Goal: Task Accomplishment & Management: Use online tool/utility

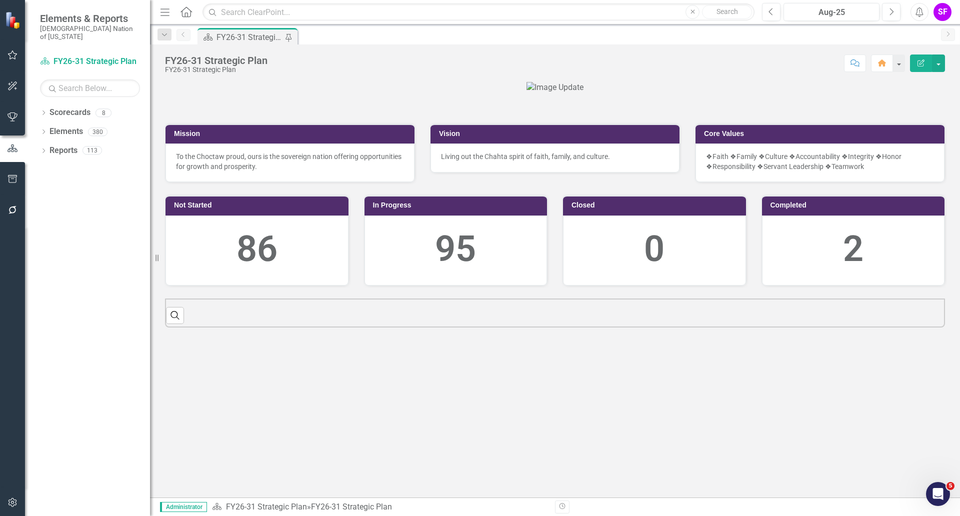
scroll to position [80, 0]
click at [76, 107] on link "Scorecards" at bounding box center [70, 113] width 41 height 12
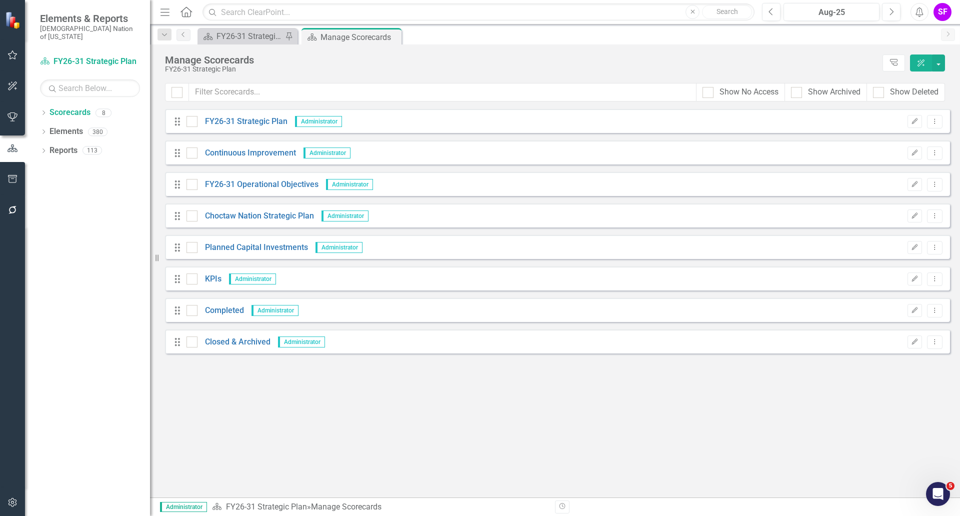
click at [164, 16] on icon "Menu" at bounding box center [165, 12] width 13 height 11
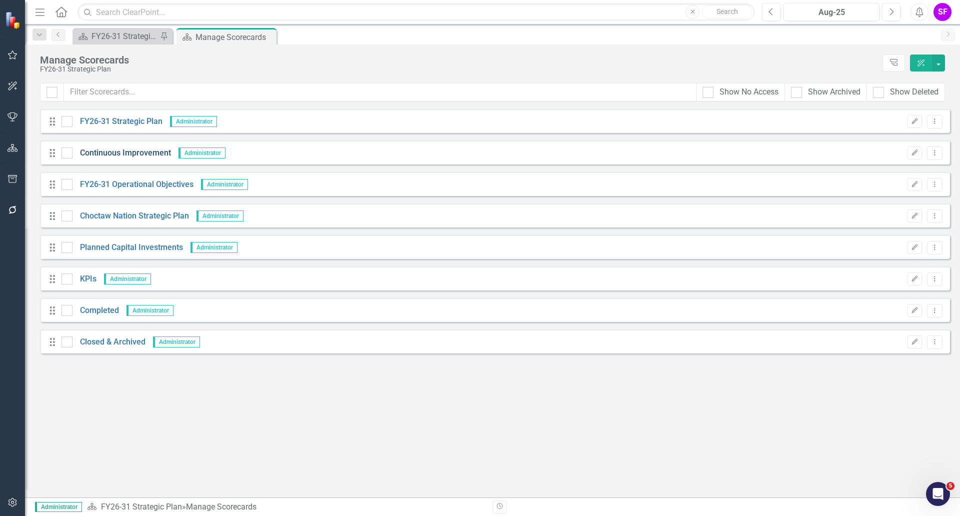
click at [128, 155] on link "Continuous Improvement" at bounding box center [122, 154] width 99 height 12
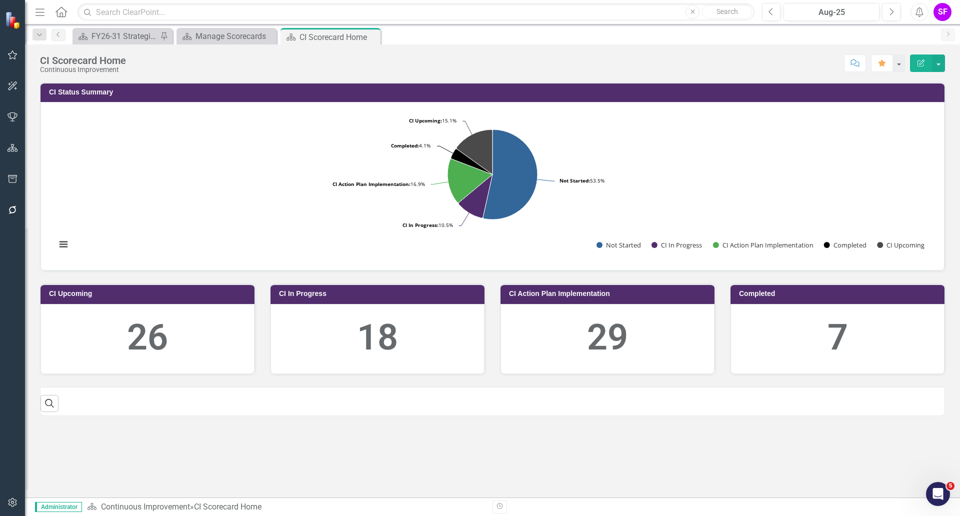
click at [9, 176] on icon "button" at bounding box center [12, 179] width 9 height 8
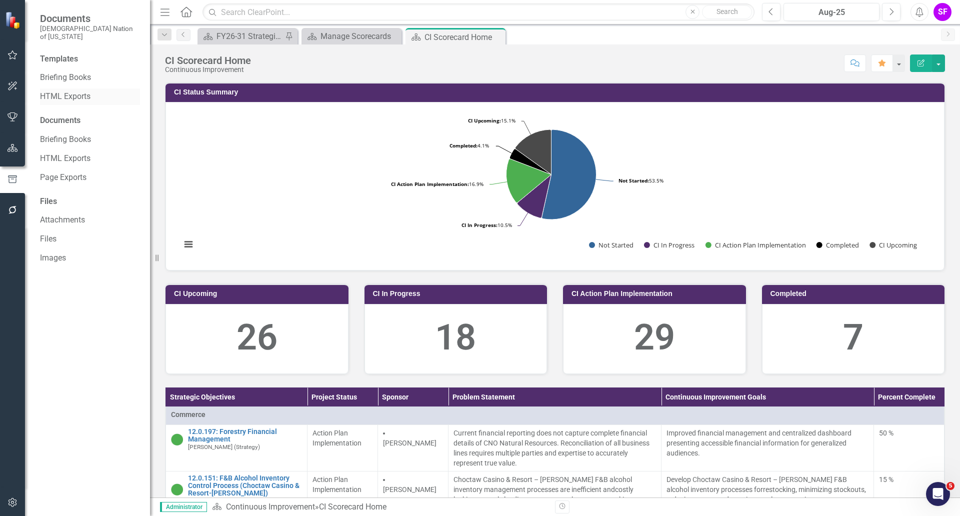
click at [70, 91] on link "HTML Exports" at bounding box center [90, 97] width 100 height 12
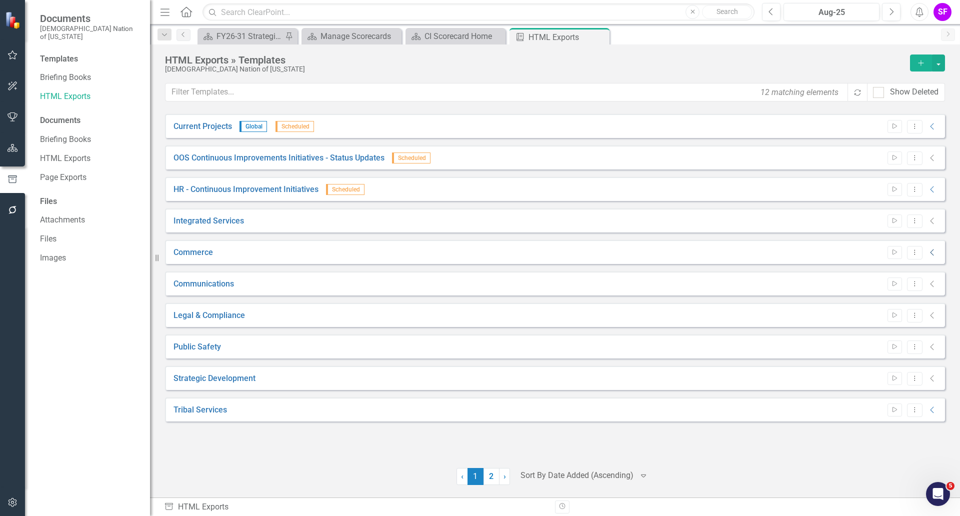
click at [936, 250] on icon "Collapse" at bounding box center [933, 253] width 10 height 8
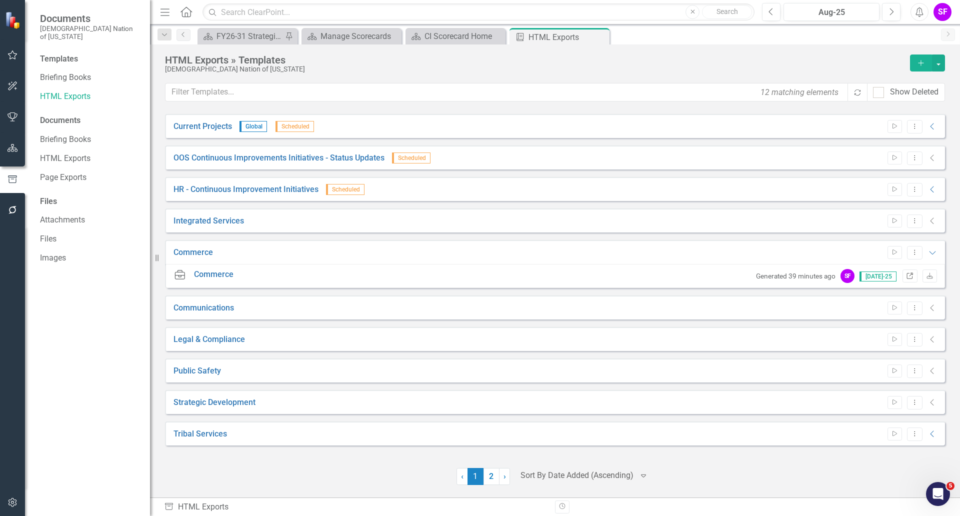
click at [912, 275] on icon "Link" at bounding box center [910, 277] width 8 height 6
click at [916, 257] on button "Dropdown Menu" at bounding box center [915, 253] width 16 height 14
click at [874, 305] on link "Edit Edit Template" at bounding box center [876, 306] width 93 height 19
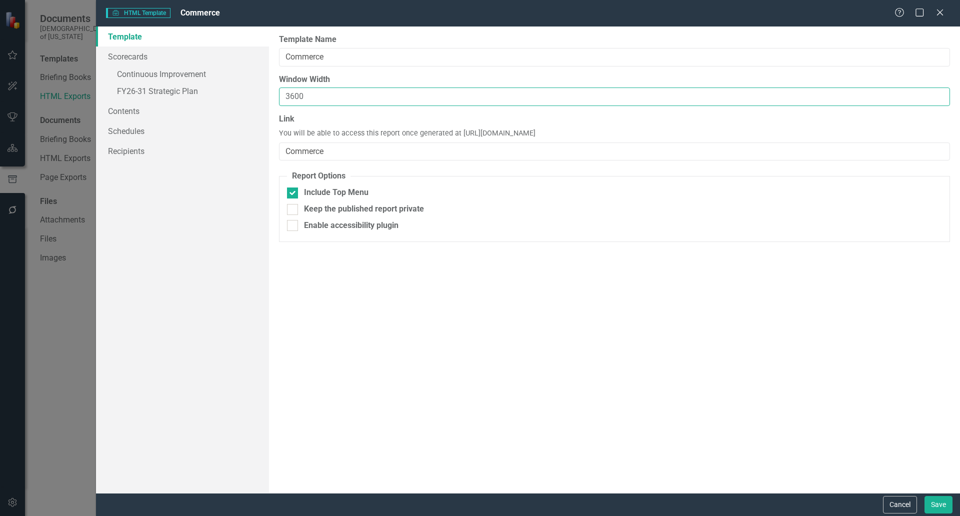
click at [323, 91] on input "3600" at bounding box center [614, 97] width 671 height 19
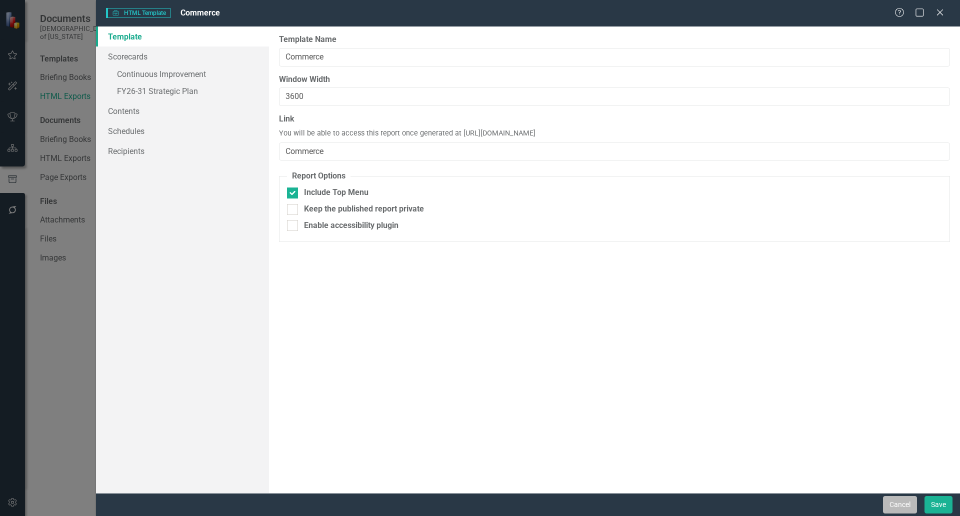
click at [904, 503] on button "Cancel" at bounding box center [900, 505] width 34 height 18
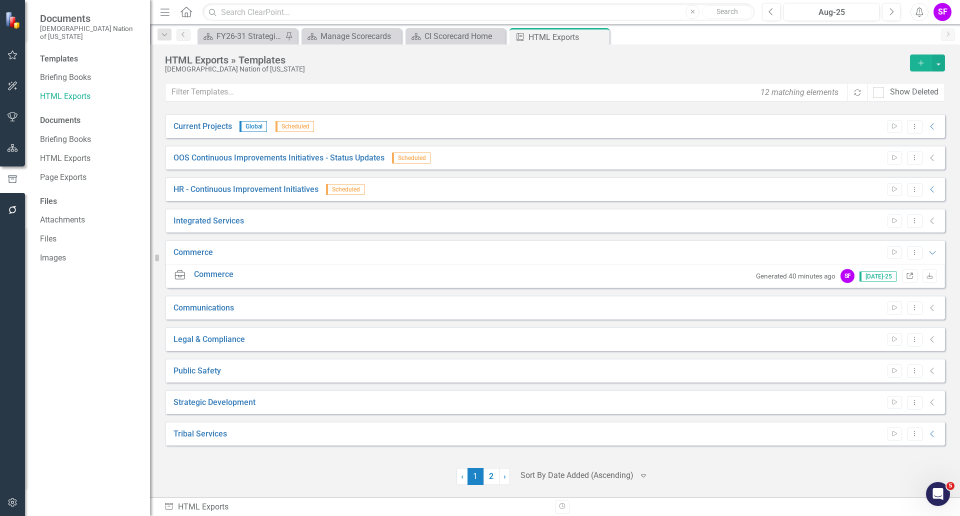
click at [914, 278] on icon "Link" at bounding box center [910, 277] width 8 height 6
click at [913, 256] on button "Dropdown Menu" at bounding box center [915, 253] width 16 height 14
click at [885, 310] on link "Edit Edit Template" at bounding box center [876, 306] width 93 height 19
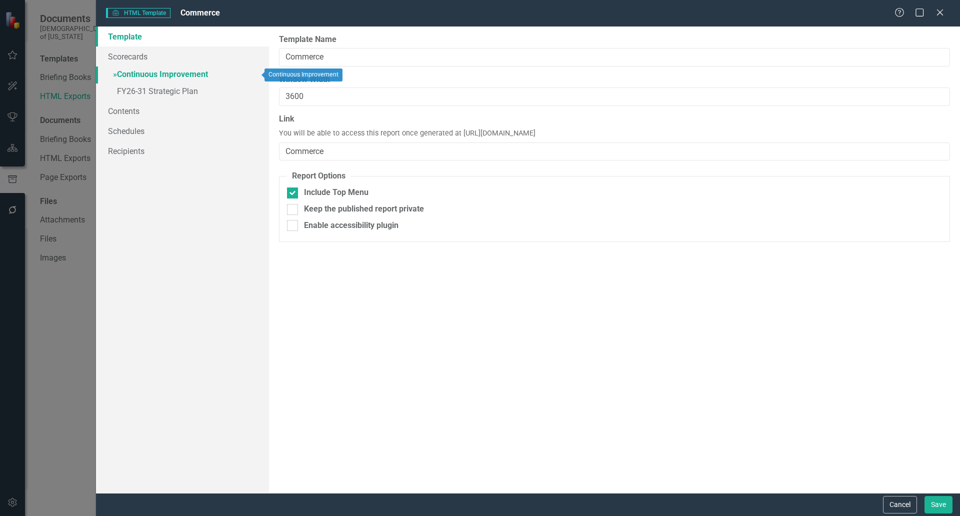
click at [153, 76] on link "» Continuous Improvement" at bounding box center [182, 76] width 173 height 18
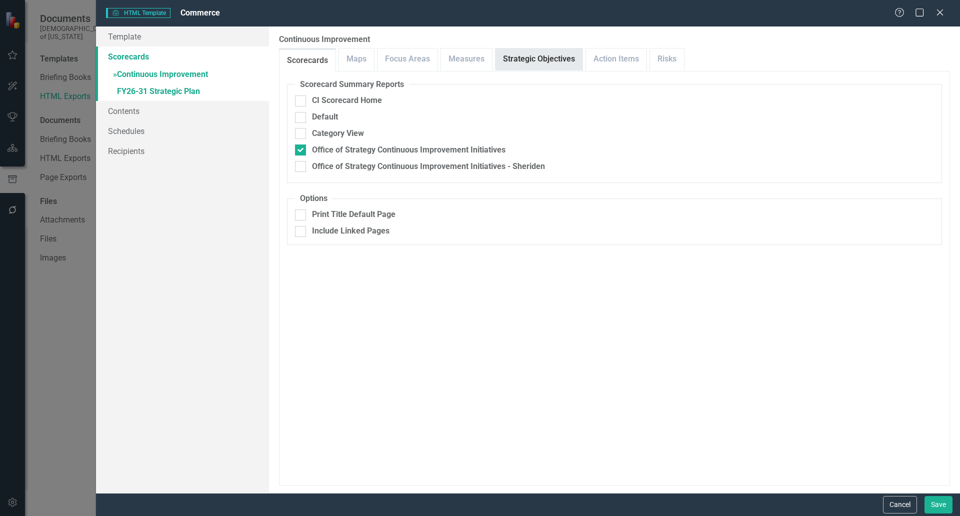
click at [531, 66] on link "Strategic Objectives" at bounding box center [539, 60] width 87 height 22
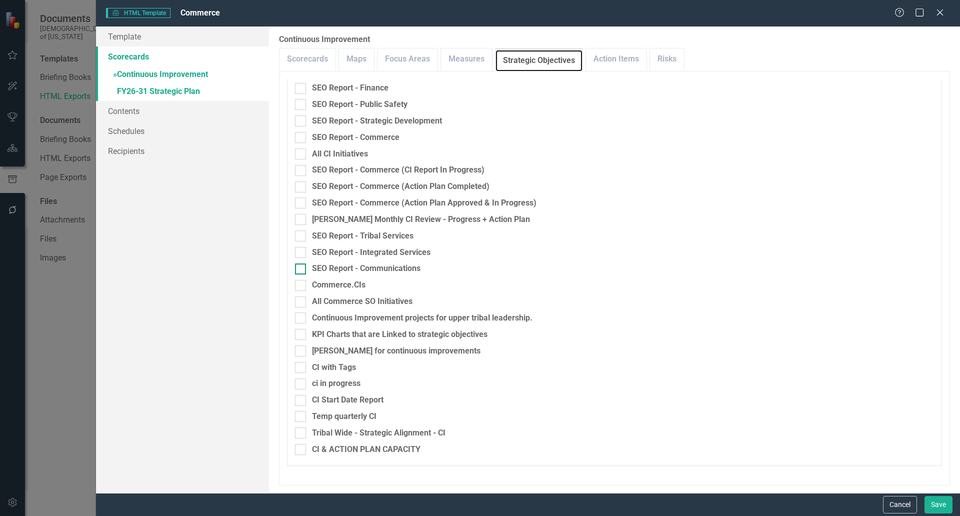
scroll to position [1561, 0]
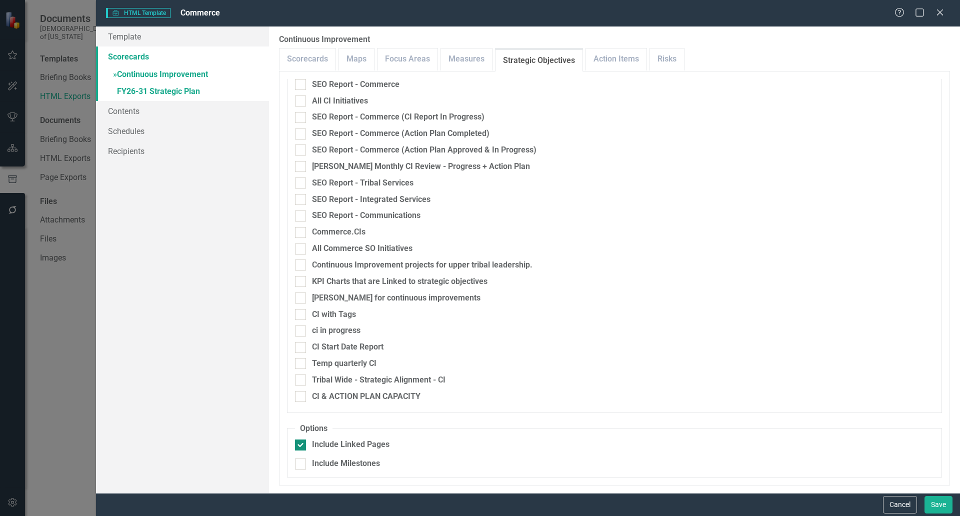
click at [363, 447] on div "Include Linked Pages" at bounding box center [351, 445] width 78 height 12
click at [302, 446] on input "Include Linked Pages" at bounding box center [298, 443] width 7 height 7
checkbox input "false"
click at [137, 90] on link "» FY26-31 Strategic Plan" at bounding box center [182, 93] width 173 height 18
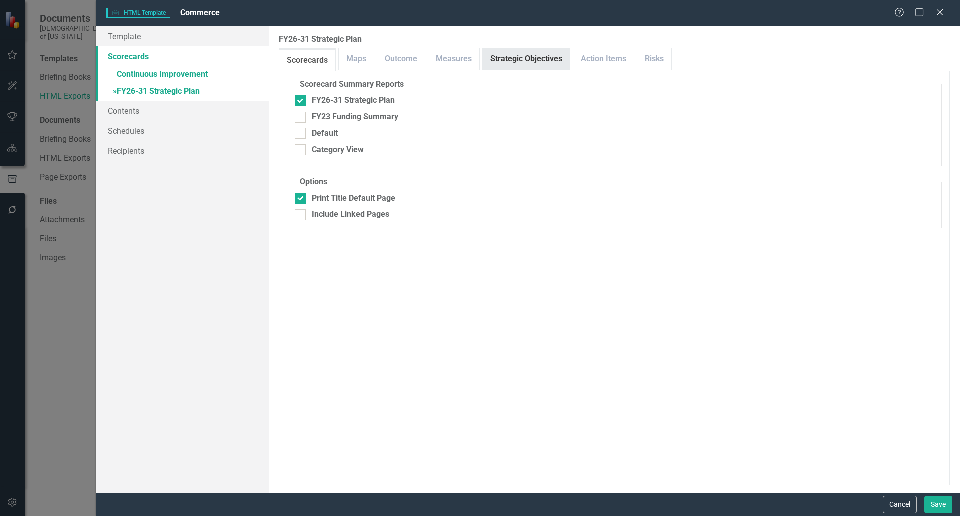
click at [545, 51] on link "Strategic Objectives" at bounding box center [526, 60] width 87 height 22
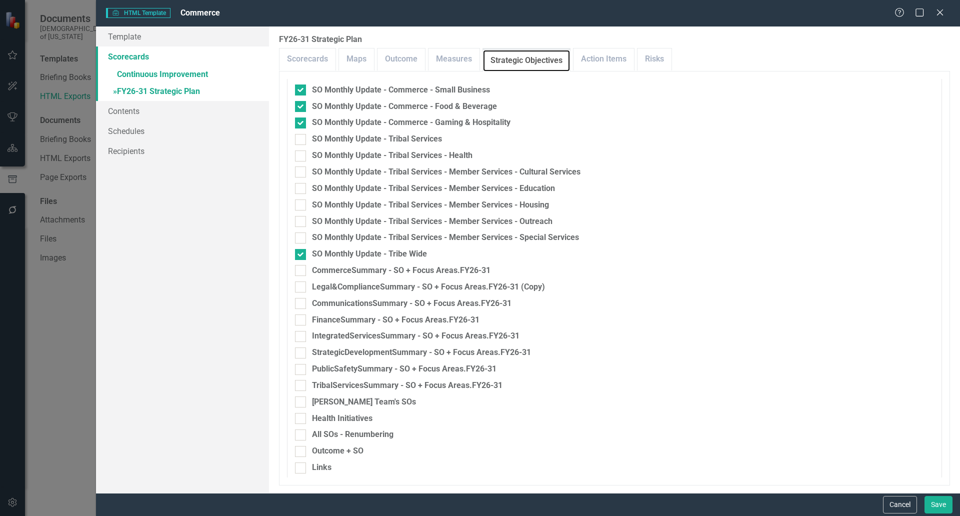
scroll to position [1397, 0]
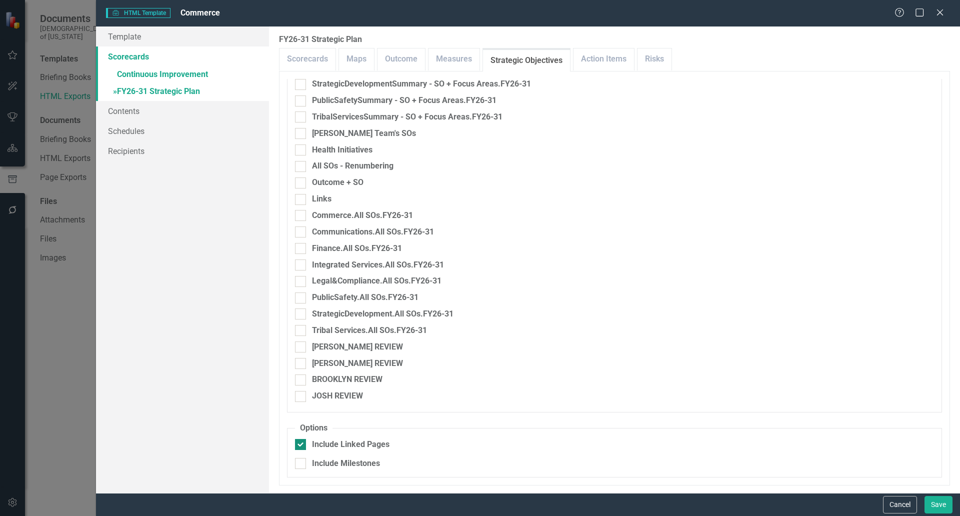
click at [337, 441] on div "Include Linked Pages" at bounding box center [351, 445] width 78 height 12
click at [302, 441] on input "Include Linked Pages" at bounding box center [298, 442] width 7 height 7
checkbox input "false"
click at [929, 500] on button "Save" at bounding box center [939, 505] width 28 height 18
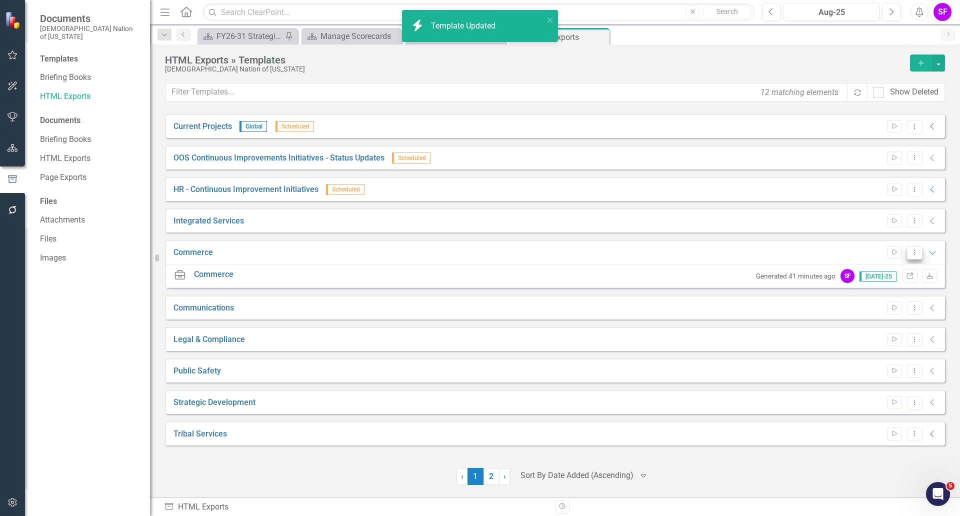
click at [913, 253] on icon "Dropdown Menu" at bounding box center [915, 252] width 9 height 7
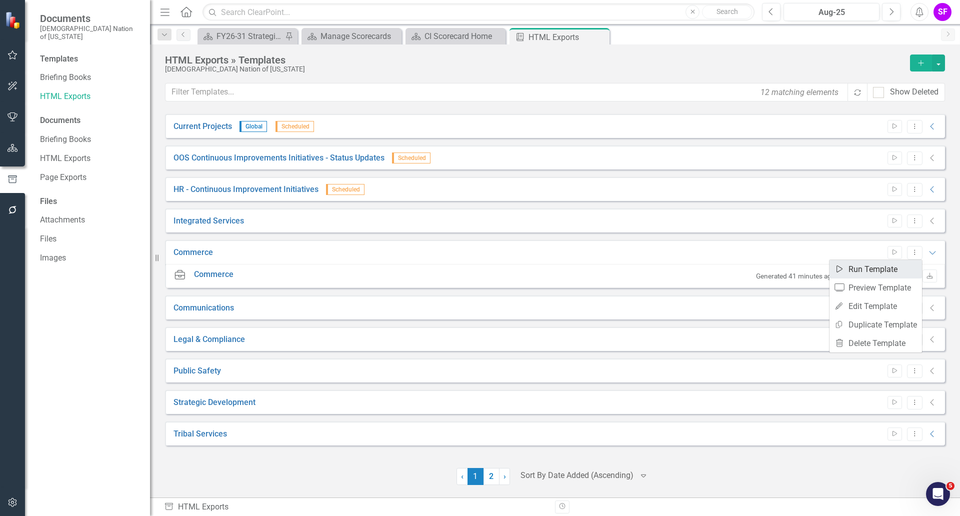
click at [883, 269] on link "Start Run Template" at bounding box center [876, 269] width 93 height 19
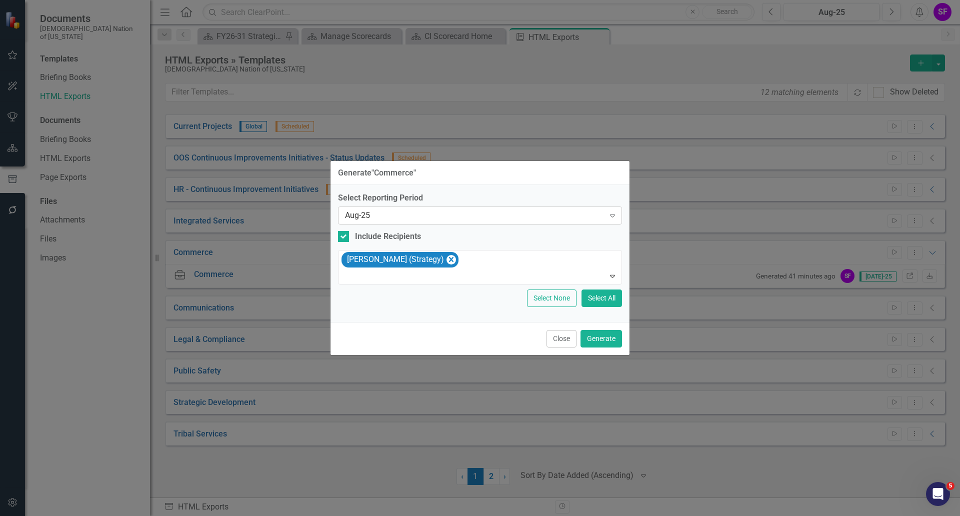
click at [583, 213] on div "Aug-25" at bounding box center [475, 216] width 260 height 12
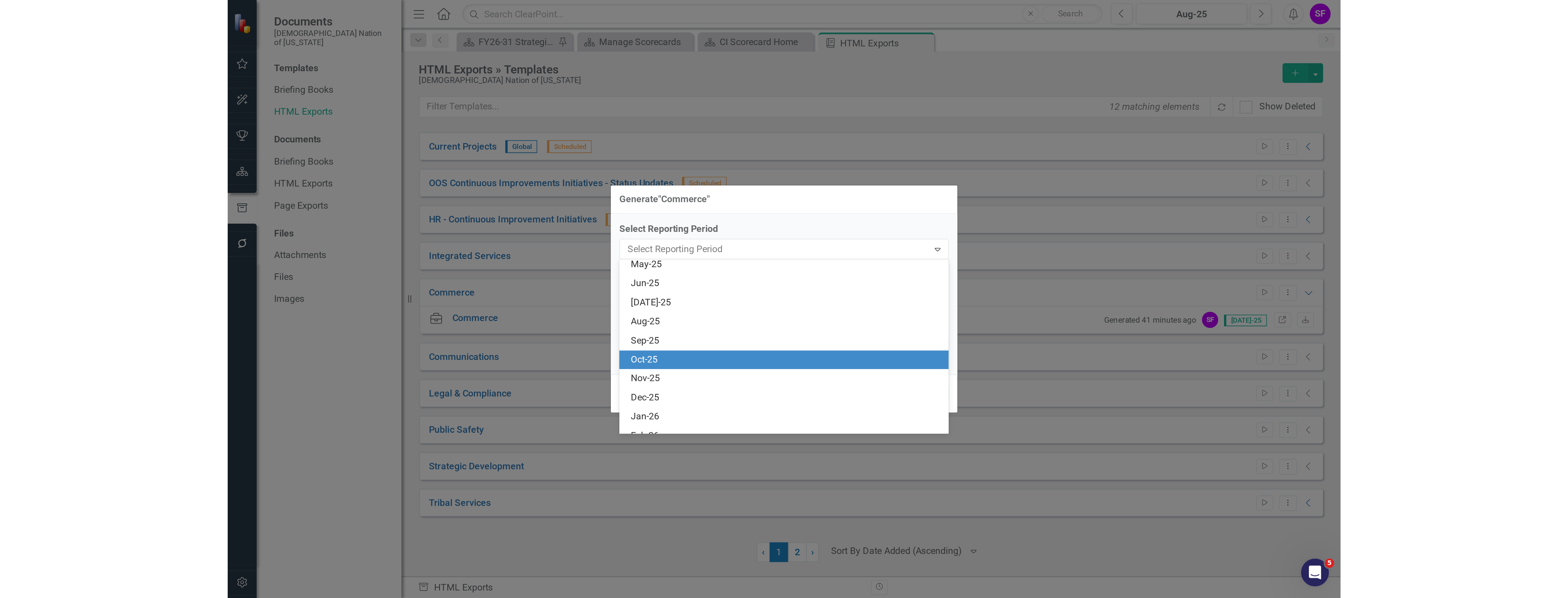
scroll to position [753, 0]
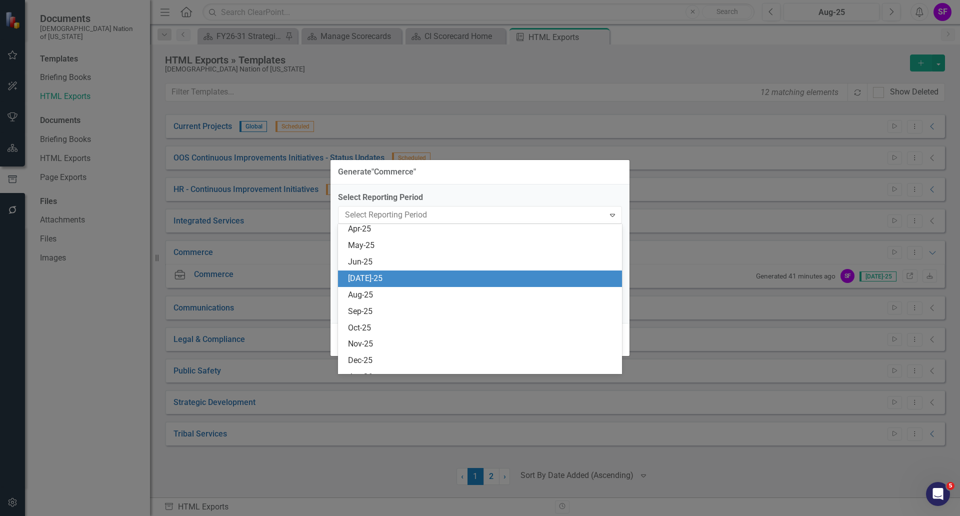
click at [431, 272] on div "[DATE]-25" at bounding box center [480, 279] width 284 height 17
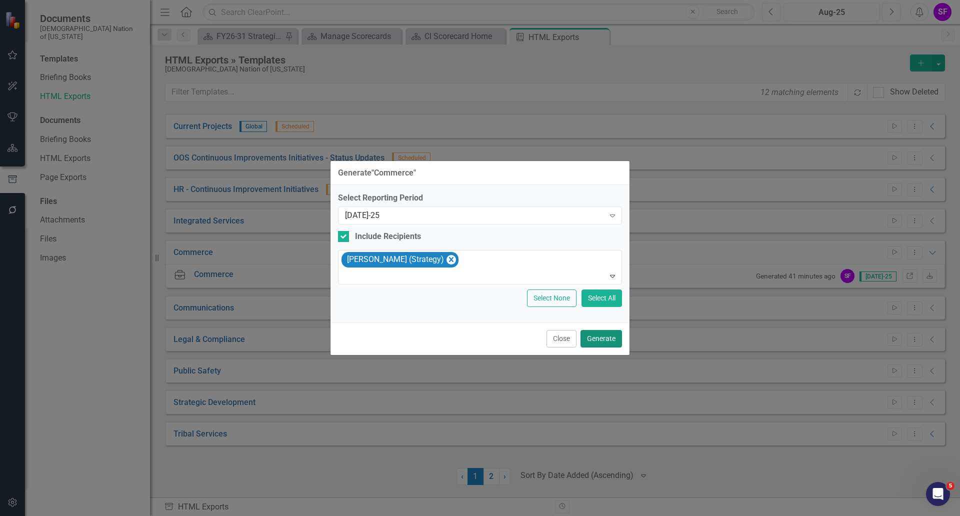
click at [595, 341] on button "Generate" at bounding box center [602, 339] width 42 height 18
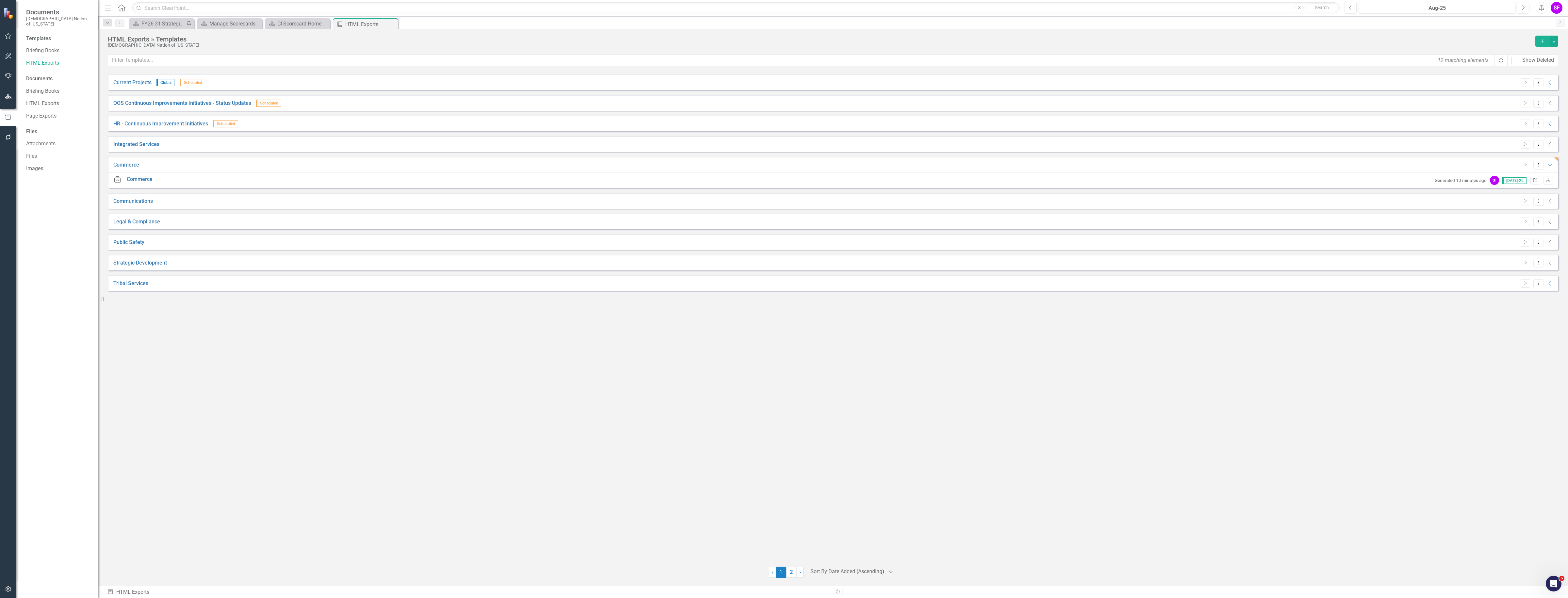
click at [627, 179] on icon "Link" at bounding box center [1535, 181] width 5 height 4
